Goal: Check status: Check status

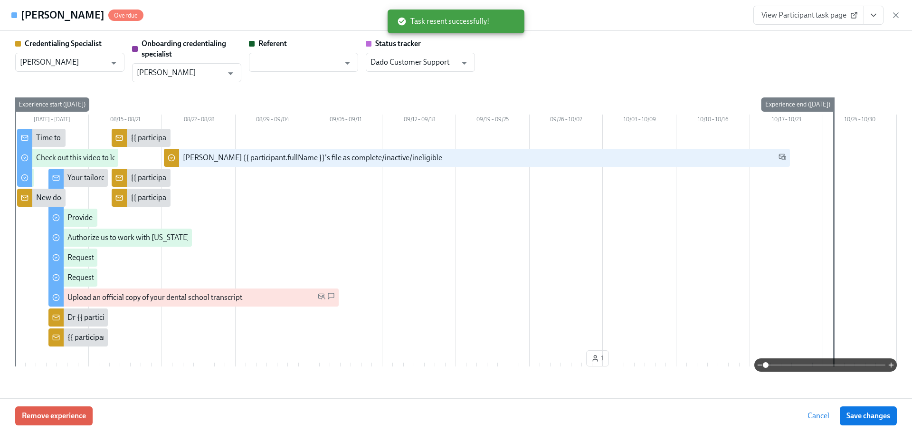
scroll to position [1472, 0]
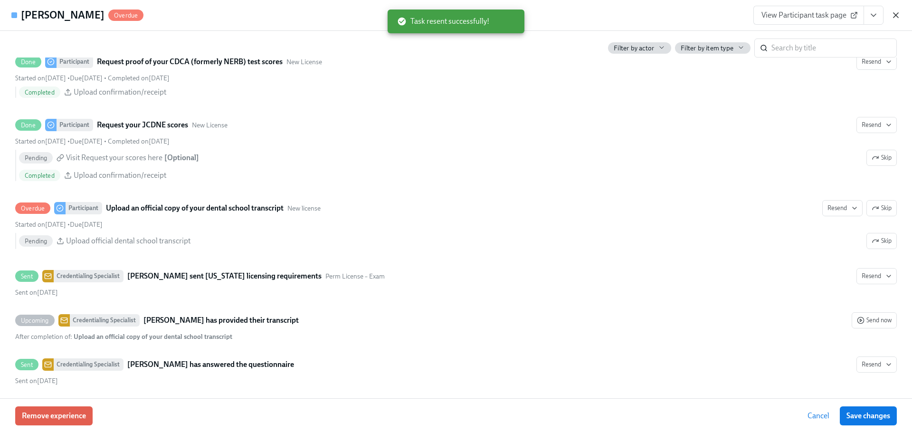
click at [897, 19] on icon "button" at bounding box center [895, 14] width 9 height 9
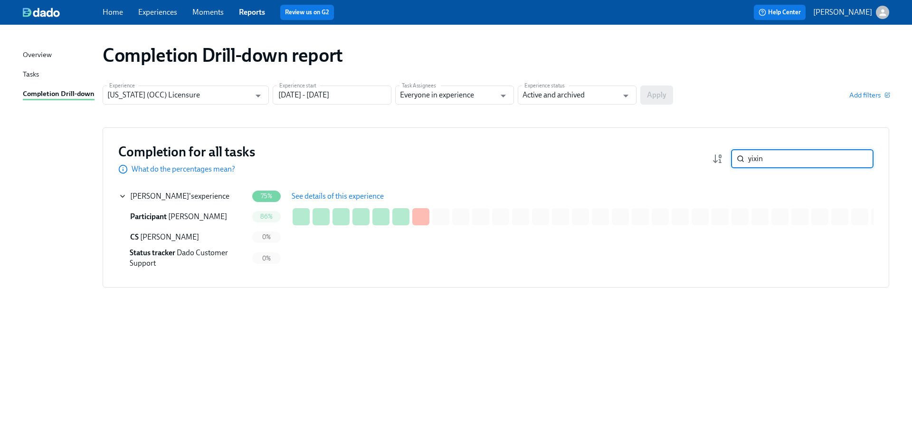
drag, startPoint x: 769, startPoint y: 159, endPoint x: 740, endPoint y: 163, distance: 28.8
click at [740, 163] on div "yixin ​" at bounding box center [802, 158] width 142 height 19
paste input "[PERSON_NAME]"
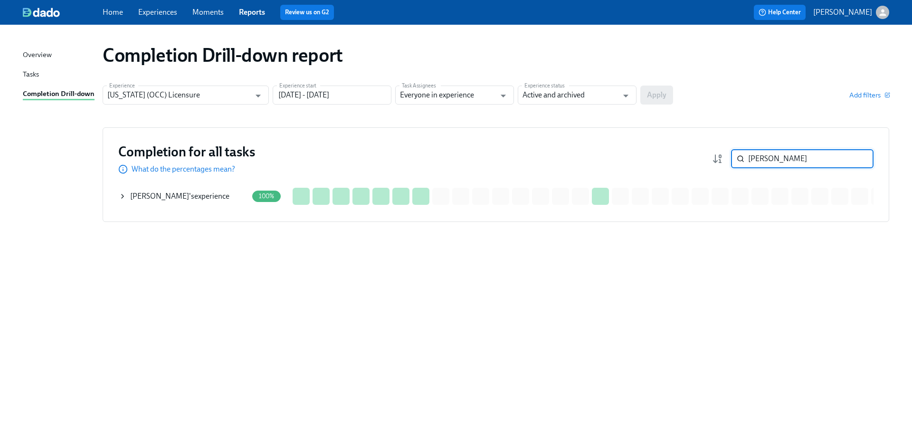
drag, startPoint x: 779, startPoint y: 157, endPoint x: 769, endPoint y: 158, distance: 10.0
click at [769, 158] on input "[PERSON_NAME]" at bounding box center [810, 158] width 125 height 19
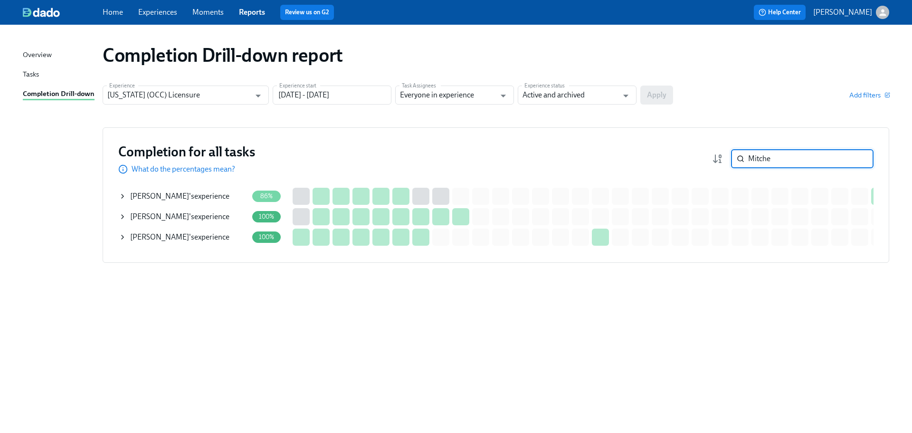
drag, startPoint x: 775, startPoint y: 161, endPoint x: 742, endPoint y: 152, distance: 34.0
click at [742, 152] on div "Mitche ​" at bounding box center [802, 158] width 142 height 19
type input "Mitche"
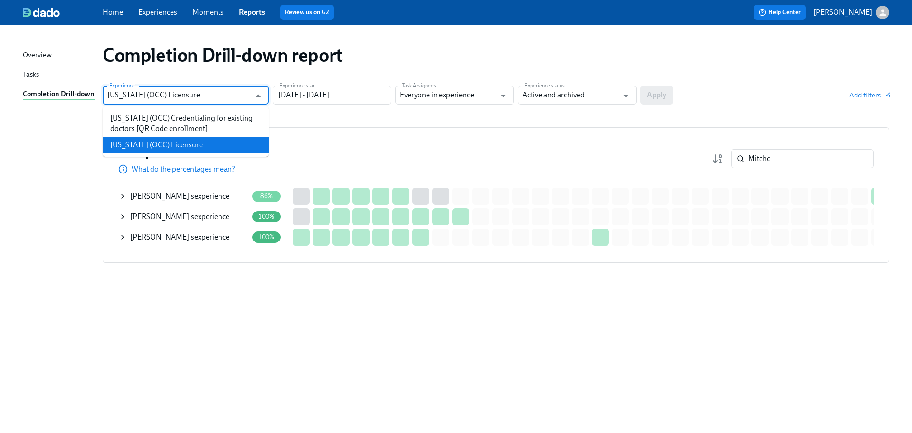
click at [233, 93] on input "[US_STATE] (OCC) Licensure" at bounding box center [178, 94] width 143 height 19
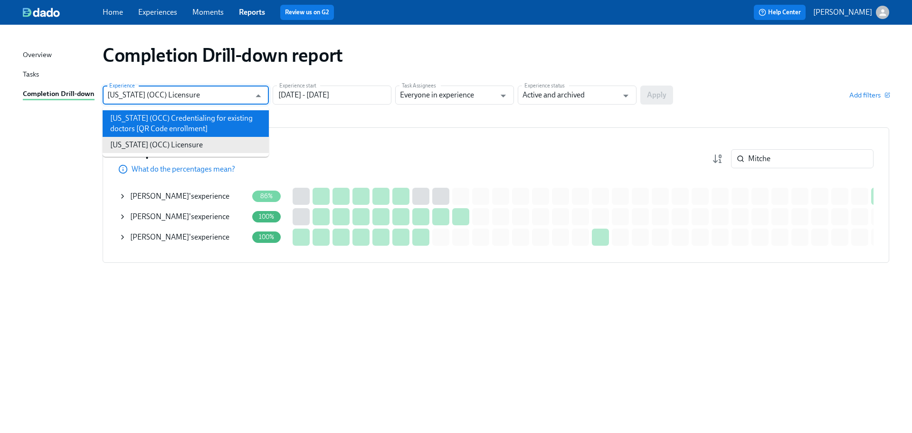
click at [220, 125] on li "[US_STATE] (OCC) Credentialing for existing doctors [QR Code enrollment]" at bounding box center [186, 123] width 166 height 27
type input "[US_STATE] (OCC) Credentialing for existing doctors [QR Code enrollment]"
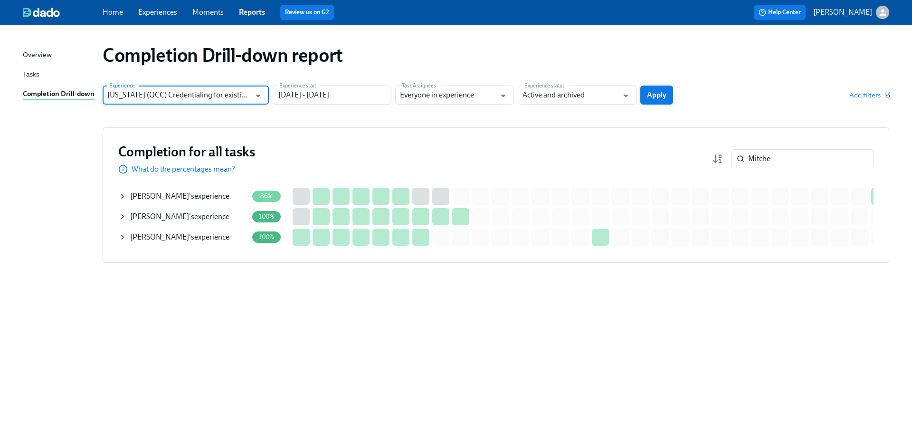
click at [665, 97] on span "Apply" at bounding box center [656, 94] width 19 height 9
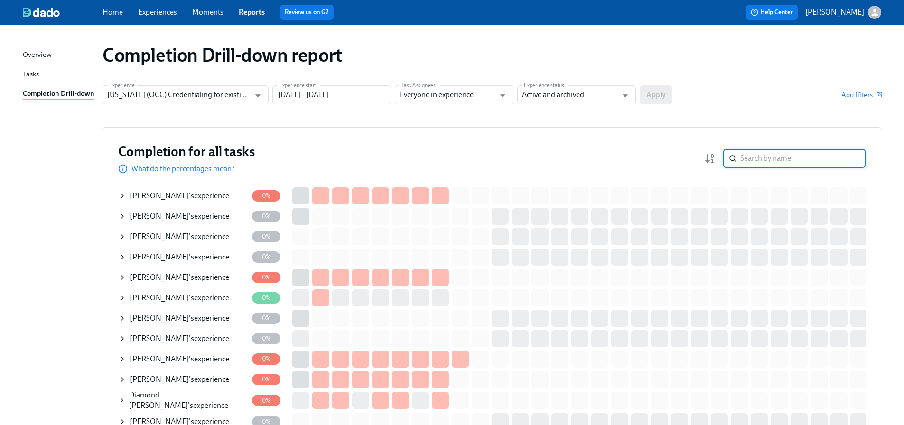
click at [773, 160] on input "search" at bounding box center [803, 158] width 125 height 19
paste input "Mitche"
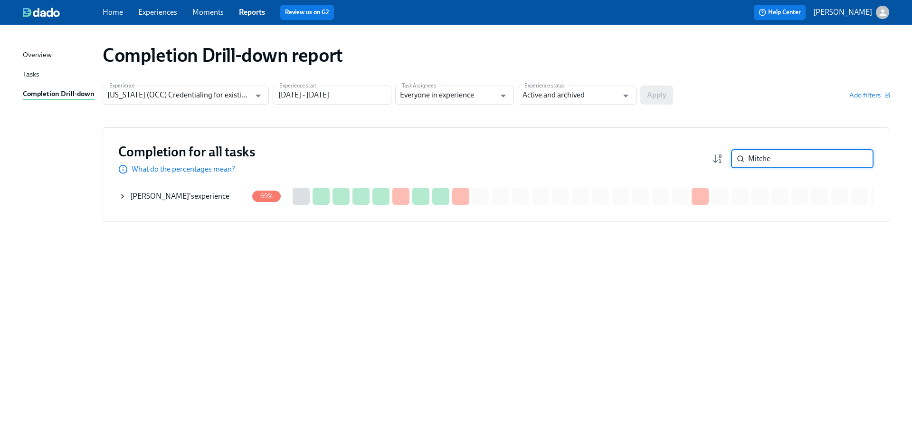
type input "Mitche"
click at [215, 201] on div "[PERSON_NAME] 's experience" at bounding box center [183, 196] width 129 height 19
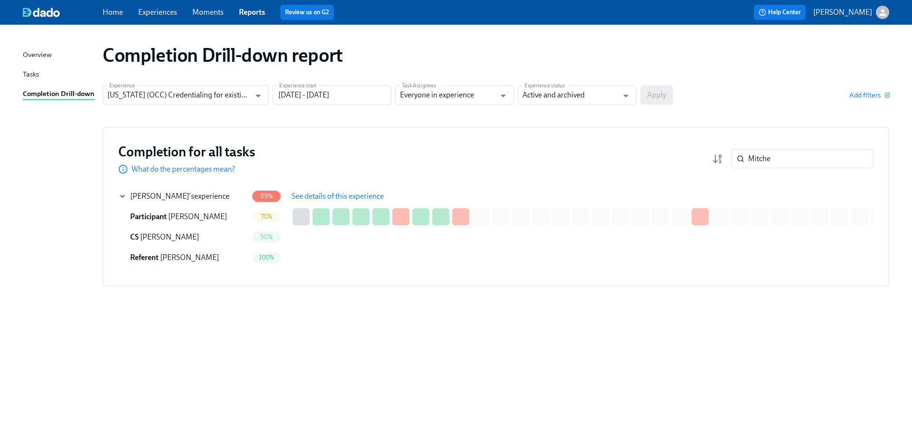
click at [314, 200] on span "See details of this experience" at bounding box center [338, 195] width 92 height 9
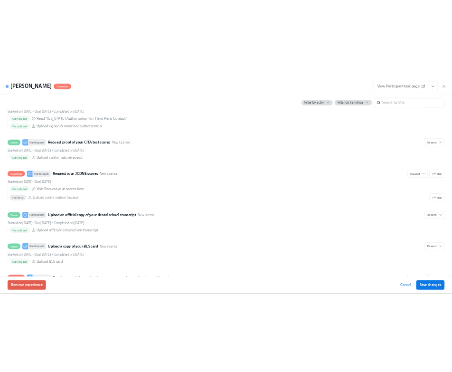
scroll to position [1282, 0]
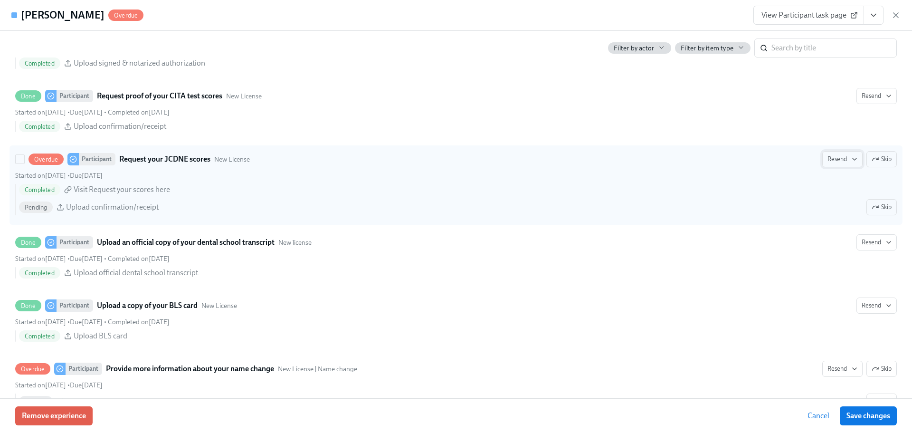
click at [840, 164] on span "Resend" at bounding box center [842, 158] width 30 height 9
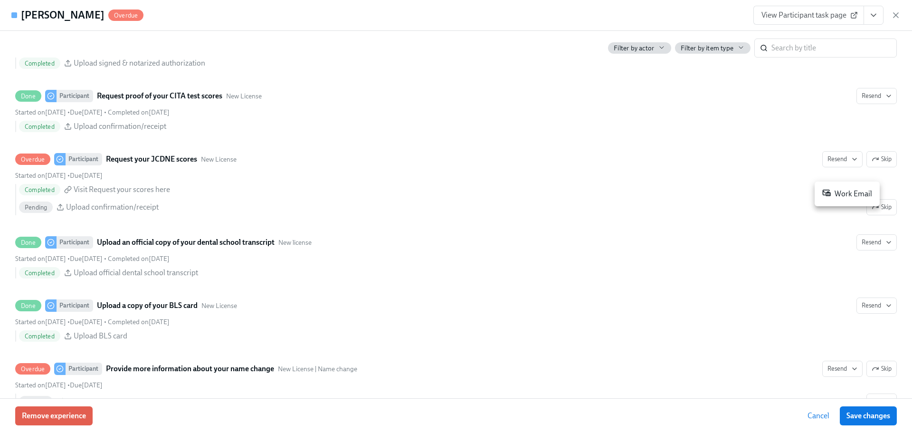
click at [840, 194] on div "Work Email" at bounding box center [847, 193] width 50 height 11
